Goal: Task Accomplishment & Management: Use online tool/utility

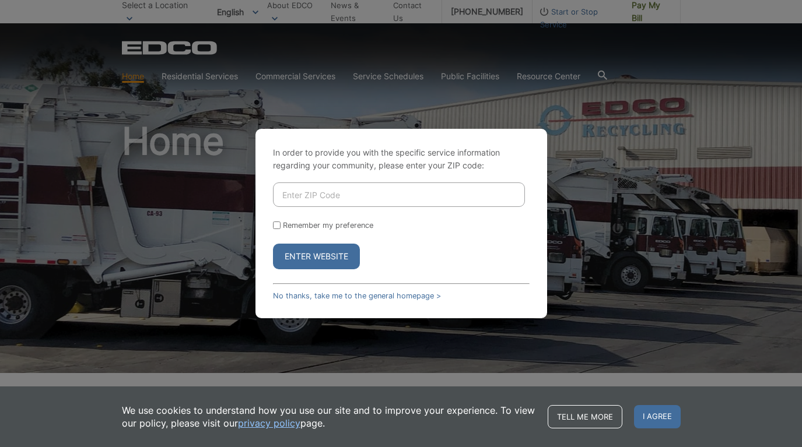
click at [444, 192] on input "Enter ZIP Code" at bounding box center [399, 195] width 252 height 24
type input "92019"
click at [334, 255] on button "Enter Website" at bounding box center [316, 257] width 87 height 26
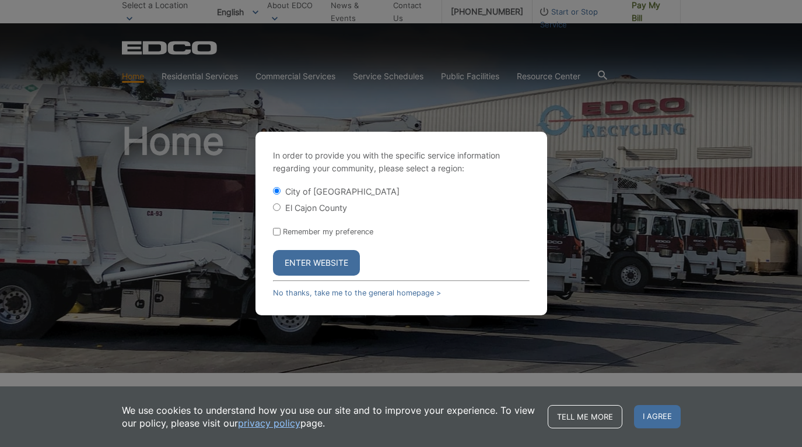
click at [321, 258] on button "Enter Website" at bounding box center [316, 263] width 87 height 26
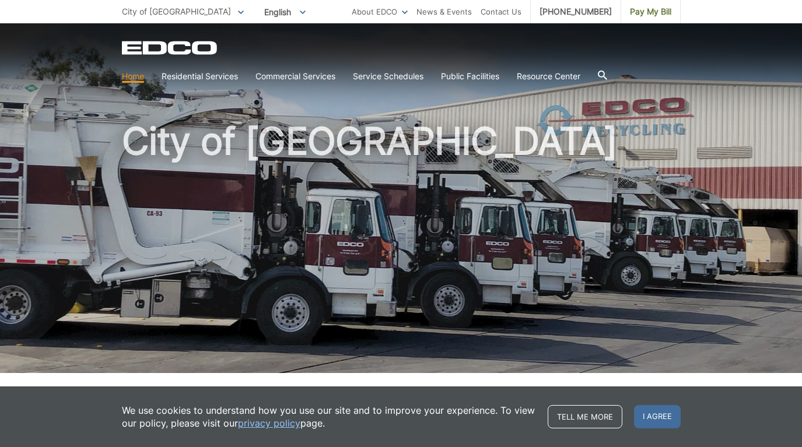
click at [113, 276] on div "City of [GEOGRAPHIC_DATA]" at bounding box center [401, 198] width 802 height 350
click at [657, 419] on span "I agree" at bounding box center [657, 416] width 47 height 23
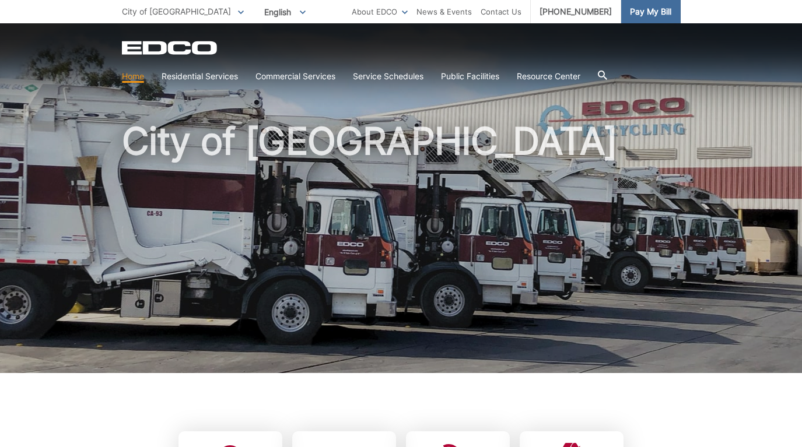
click at [650, 14] on span "Pay My Bill" at bounding box center [650, 11] width 41 height 13
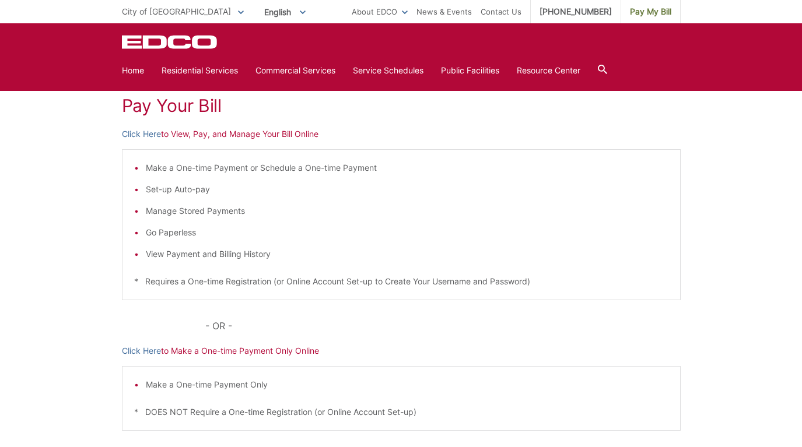
scroll to position [166, 0]
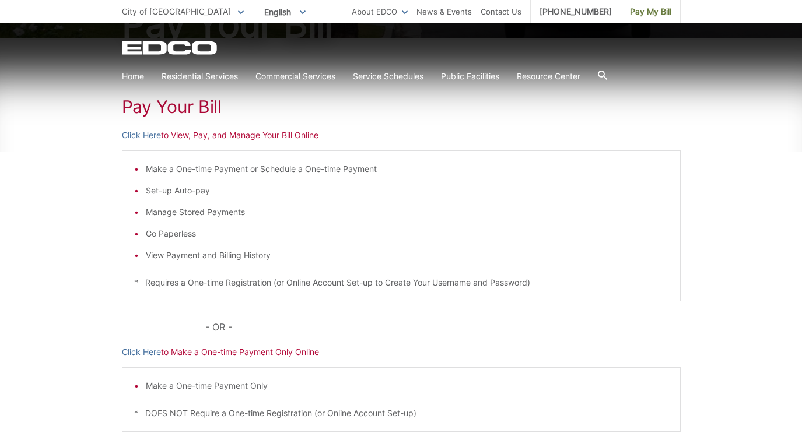
click at [213, 136] on p "Click Here to View, Pay, and Manage Your Bill Online" at bounding box center [401, 135] width 559 height 13
click at [157, 138] on link "Click Here" at bounding box center [141, 135] width 39 height 13
